Goal: Task Accomplishment & Management: Manage account settings

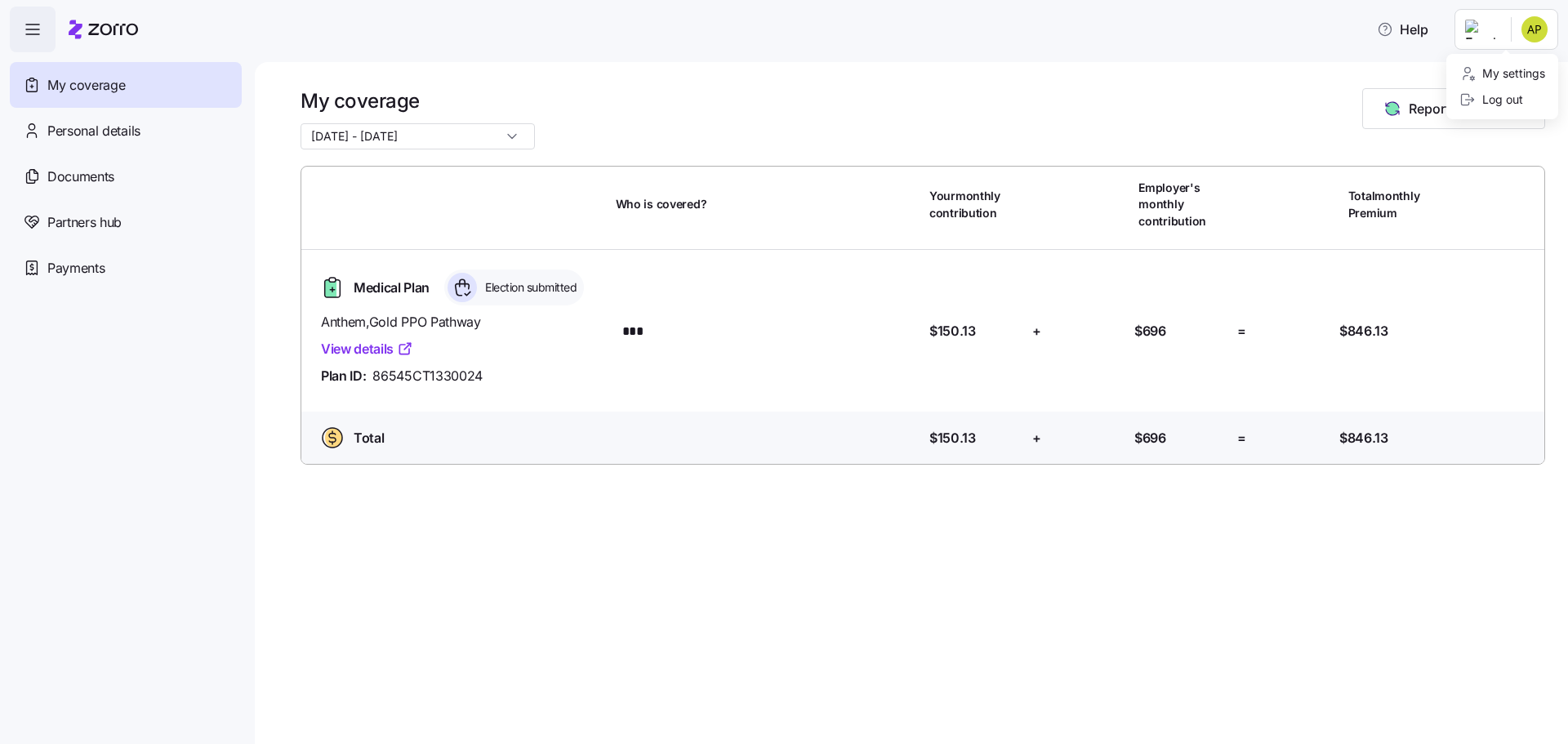
click at [1539, 34] on html "Help My coverage Personal details Documents Partners hub Payments My coverage 1…" at bounding box center [784, 366] width 1568 height 734
click at [1504, 101] on div "Log out" at bounding box center [1492, 99] width 64 height 18
